Goal: Task Accomplishment & Management: Use online tool/utility

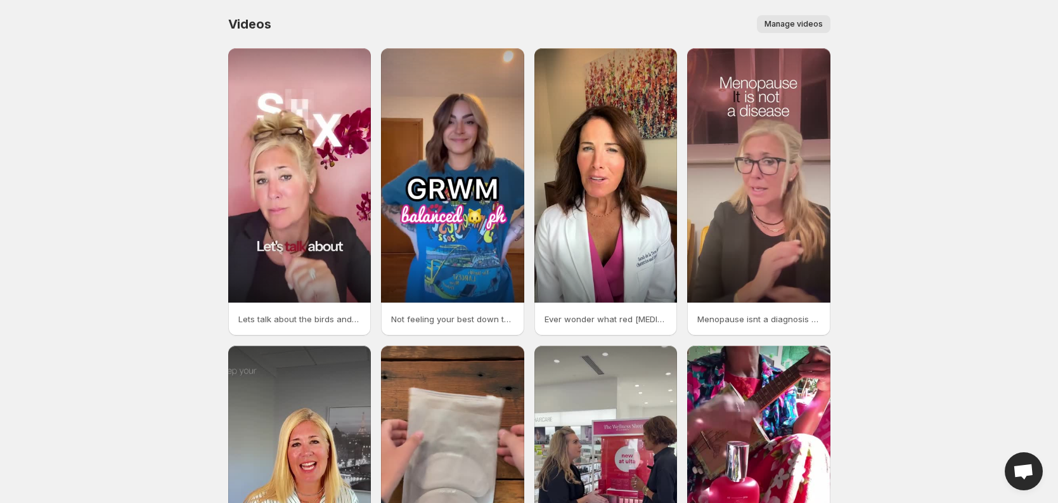
click at [798, 26] on span "Manage videos" at bounding box center [794, 24] width 58 height 10
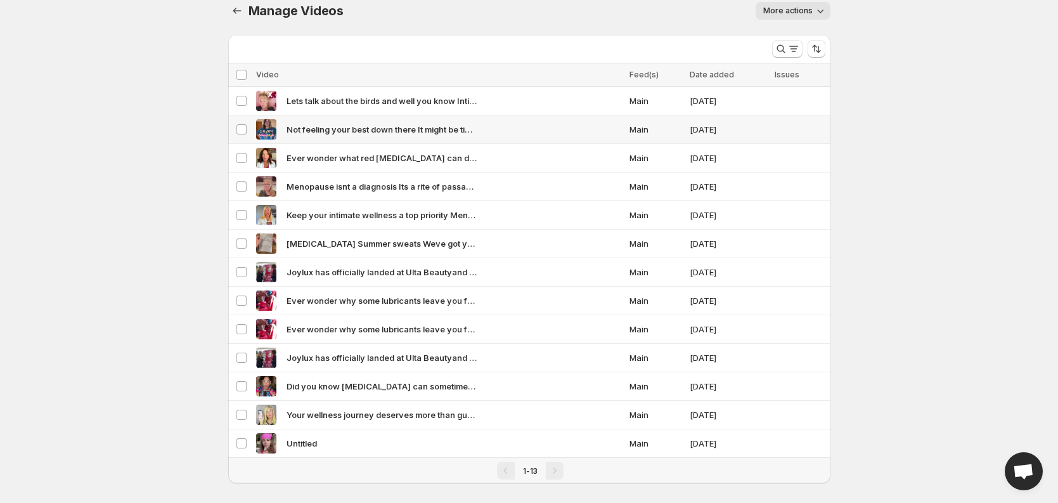
scroll to position [24, 0]
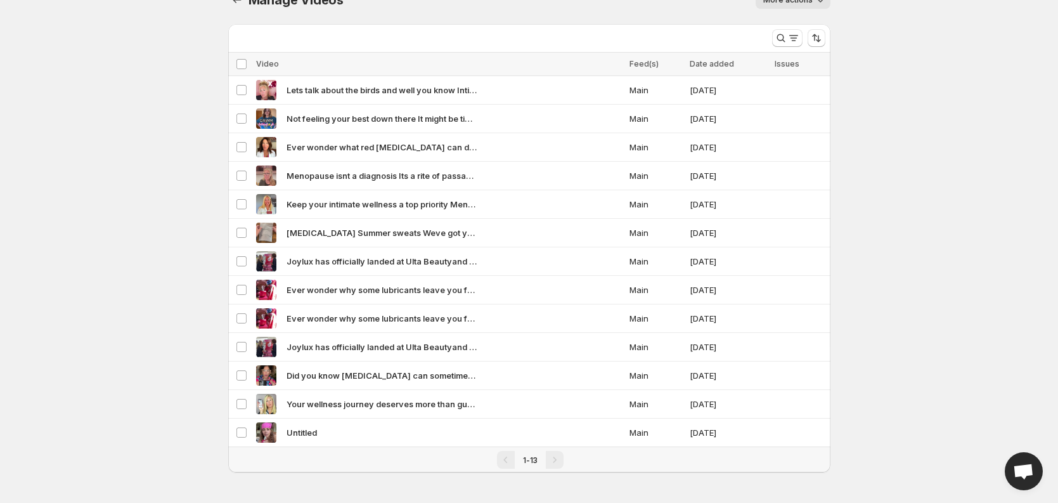
click at [551, 460] on div "Pagination" at bounding box center [555, 460] width 18 height 18
click at [527, 460] on span "1-13" at bounding box center [530, 460] width 15 height 10
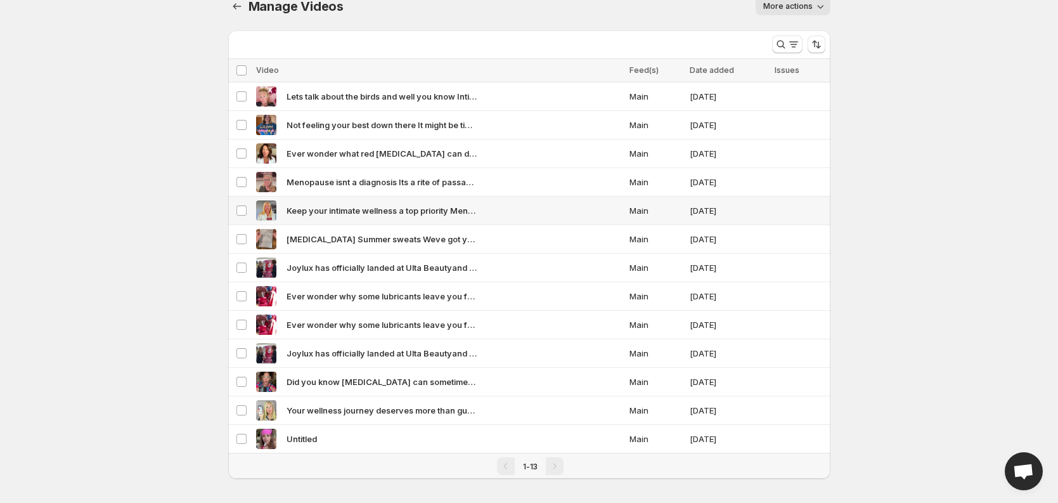
scroll to position [0, 0]
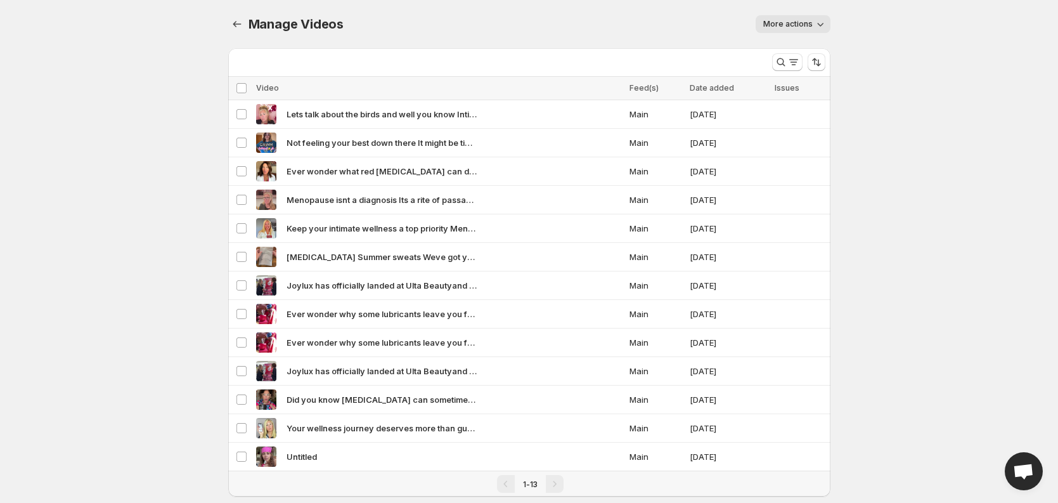
click at [247, 18] on div at bounding box center [238, 24] width 20 height 18
click at [240, 22] on icon "Manage Videos" at bounding box center [237, 24] width 13 height 13
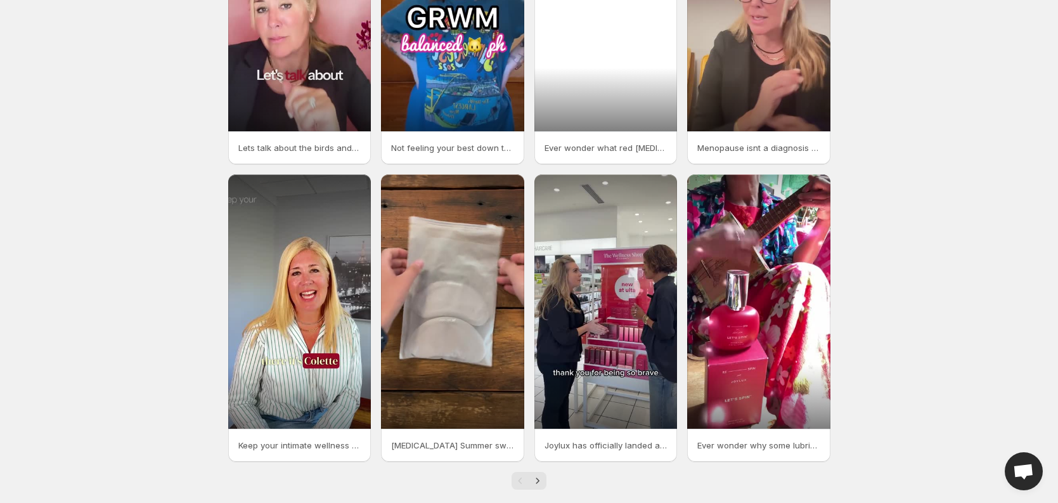
scroll to position [188, 0]
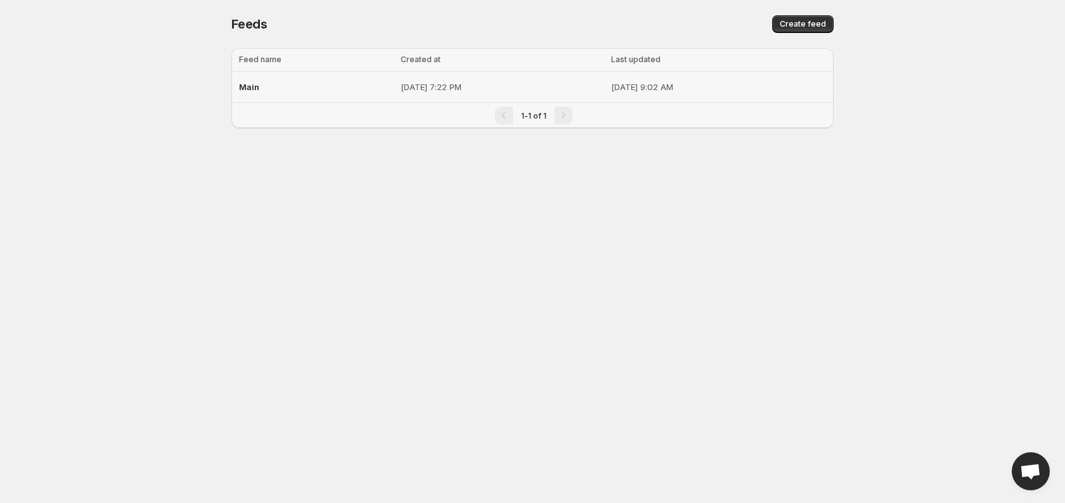
click at [247, 88] on span "Main" at bounding box center [249, 87] width 20 height 10
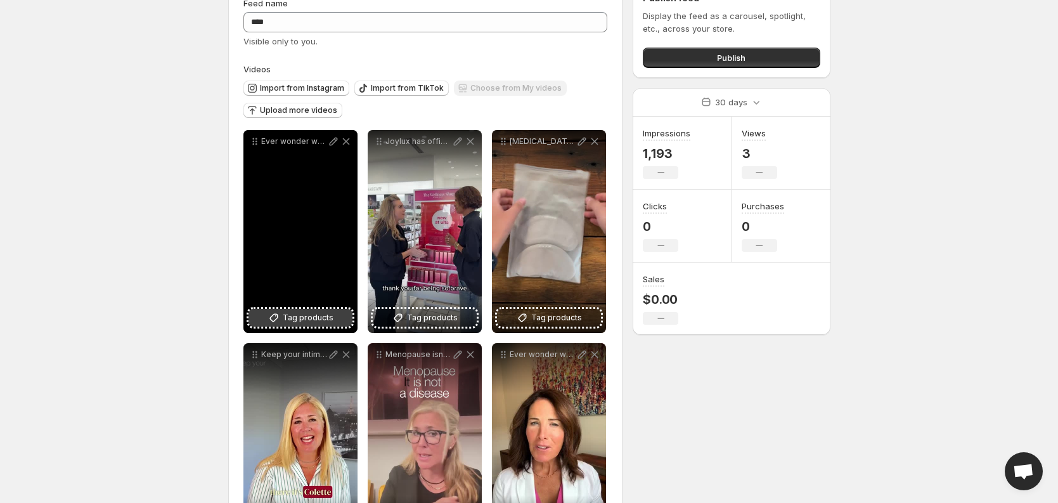
scroll to position [66, 0]
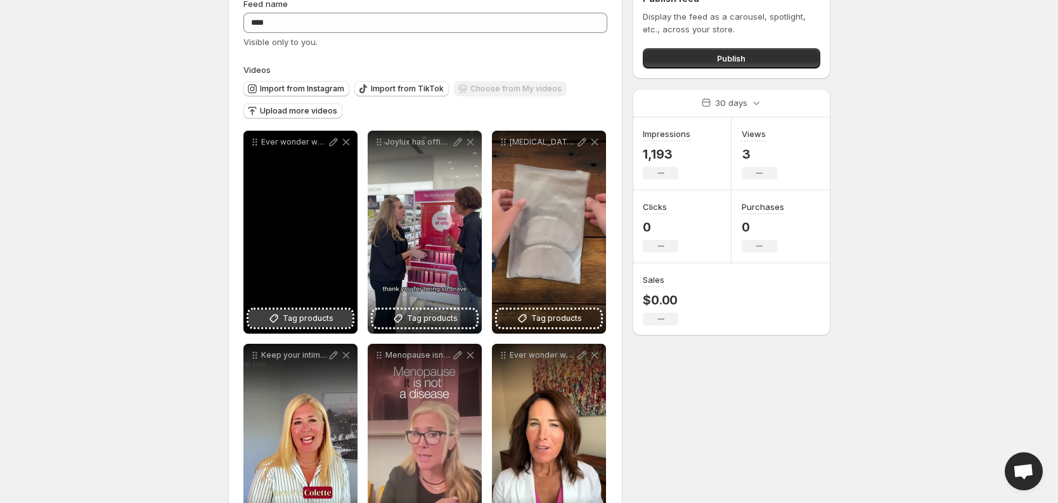
click at [297, 321] on span "Tag products" at bounding box center [308, 318] width 51 height 13
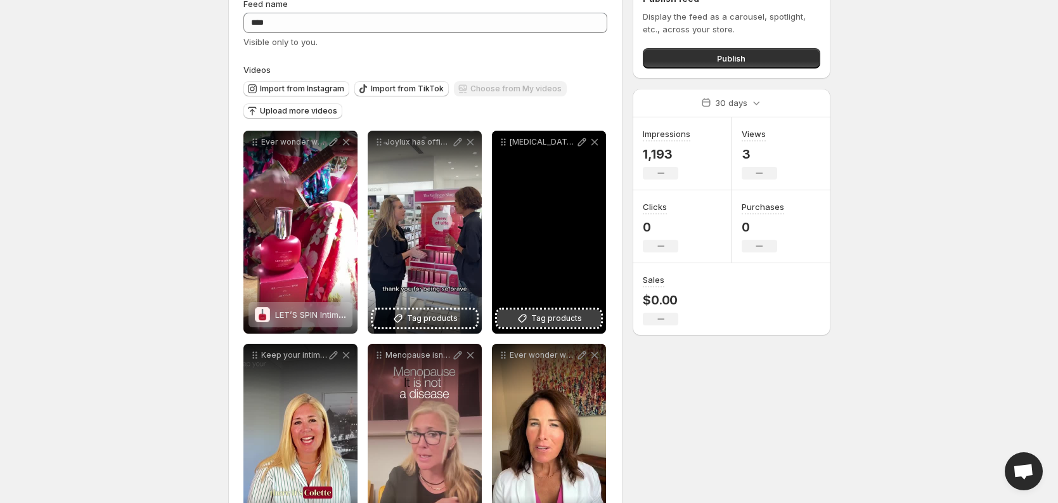
click at [559, 318] on span "Tag products" at bounding box center [556, 318] width 51 height 13
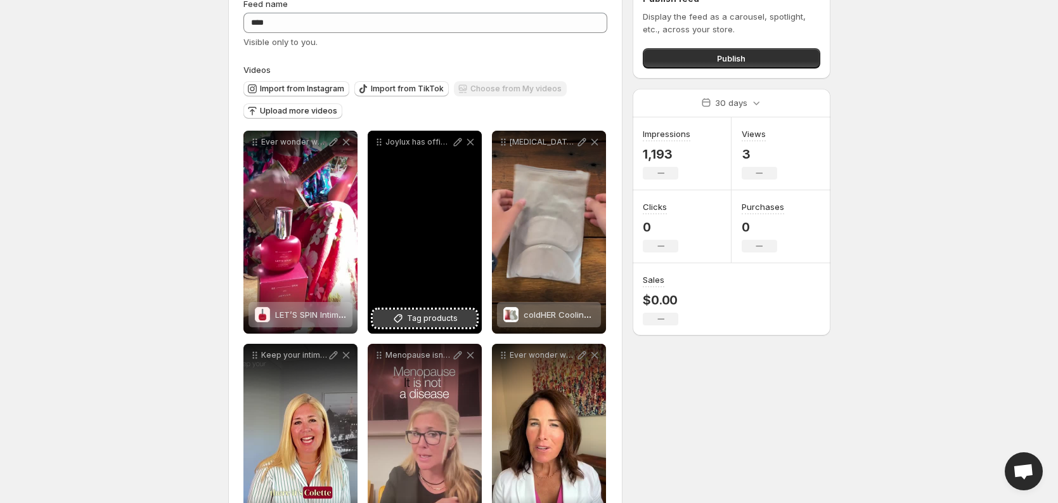
click at [432, 321] on span "Tag products" at bounding box center [432, 318] width 51 height 13
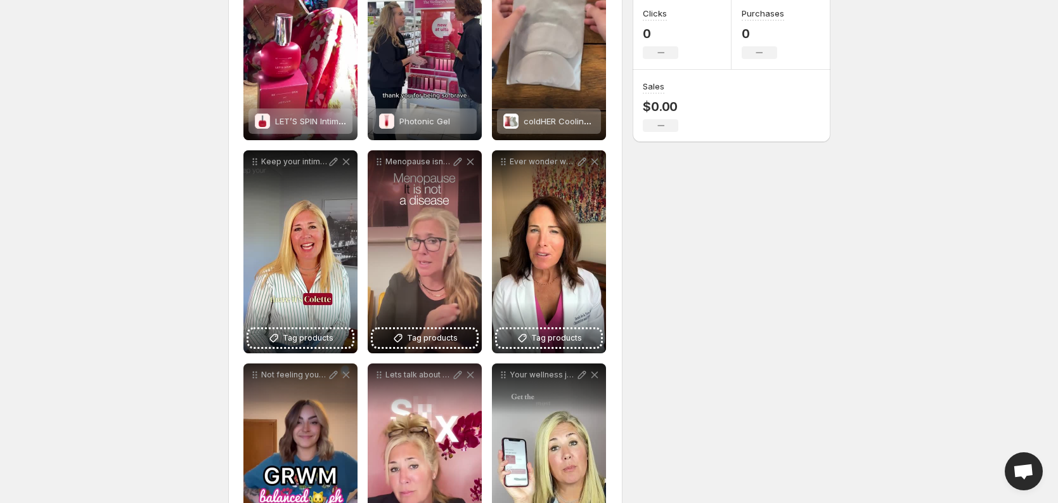
scroll to position [0, 0]
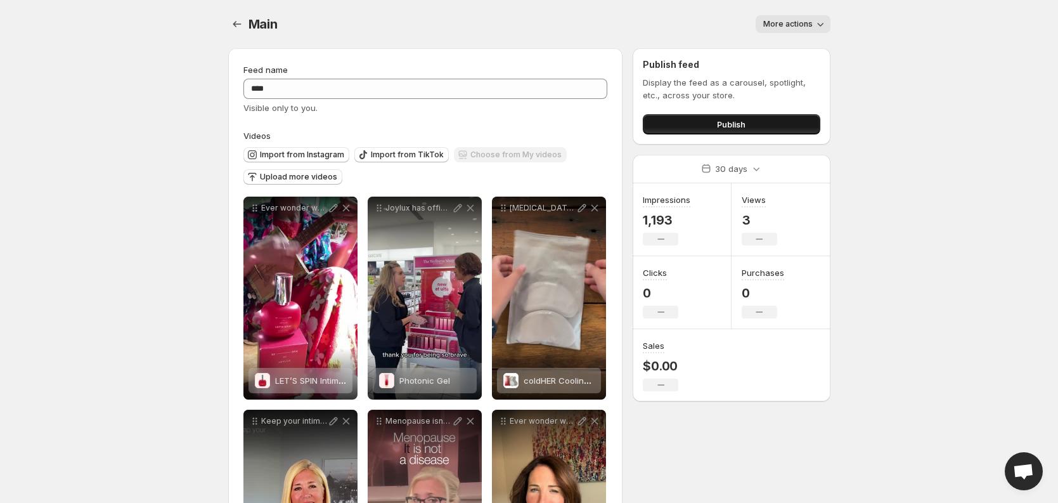
click at [705, 122] on button "Publish" at bounding box center [731, 124] width 177 height 20
click at [815, 20] on icon "button" at bounding box center [820, 24] width 13 height 13
click at [898, 96] on body "**********" at bounding box center [529, 251] width 1058 height 503
